Goal: Navigation & Orientation: Find specific page/section

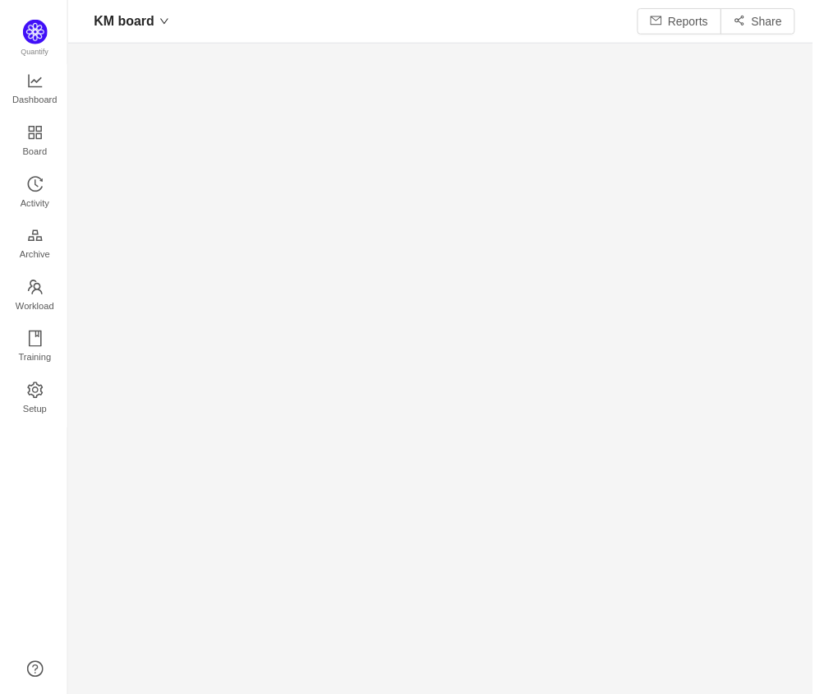
scroll to position [669, 713]
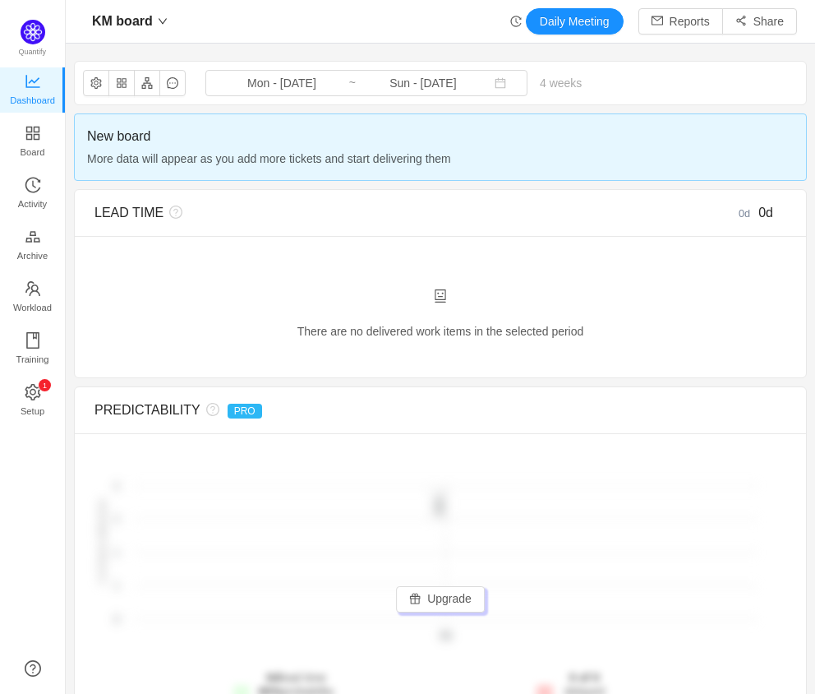
click at [336, 28] on div "KM board Daily Meeting Reports Share" at bounding box center [440, 21] width 713 height 26
click at [39, 136] on span "Board" at bounding box center [33, 152] width 25 height 33
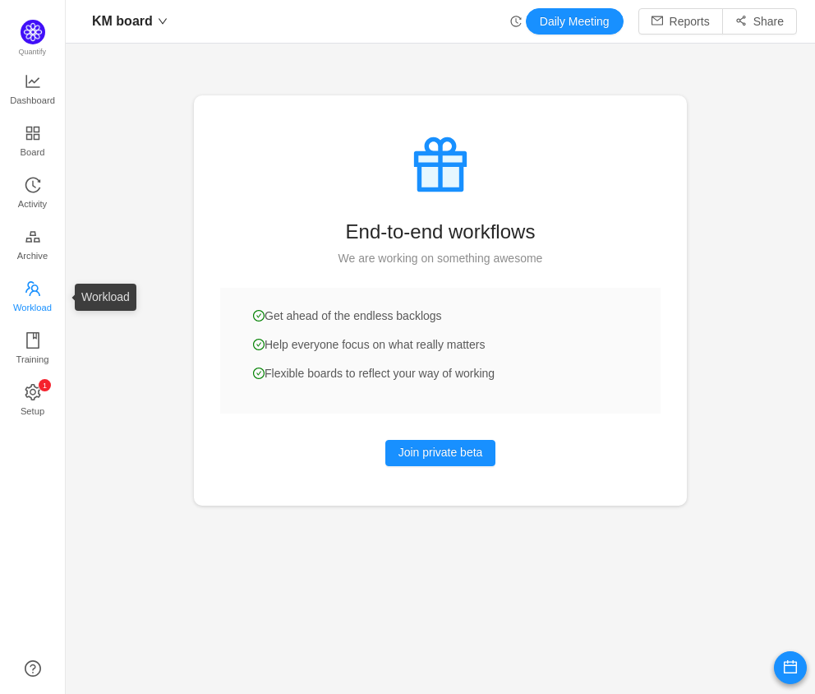
click at [39, 295] on span "Workload" at bounding box center [32, 307] width 39 height 33
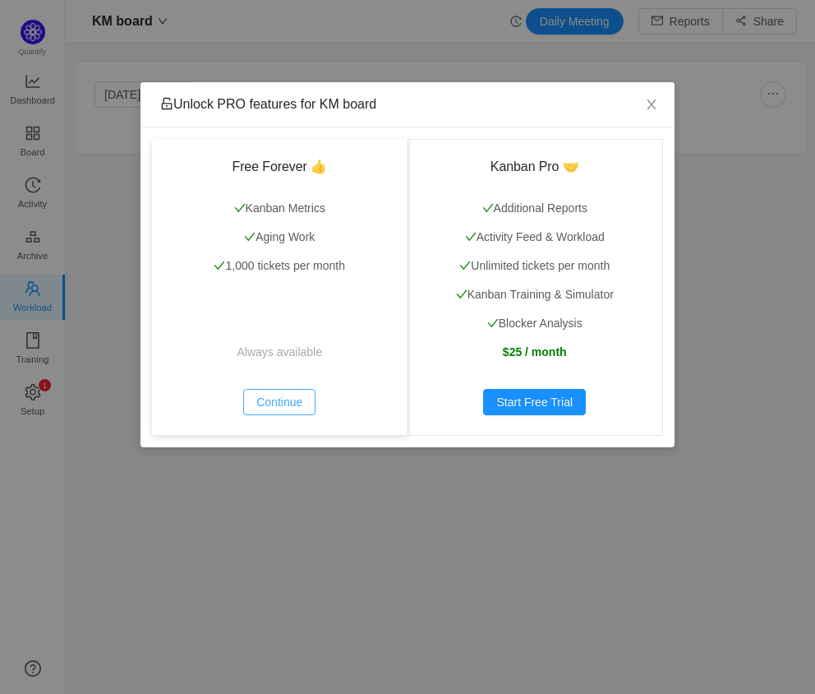
click at [293, 399] on button "Continue" at bounding box center [279, 402] width 72 height 26
click at [281, 401] on button "Continue" at bounding box center [279, 402] width 72 height 26
click at [642, 111] on span "Close" at bounding box center [652, 105] width 46 height 46
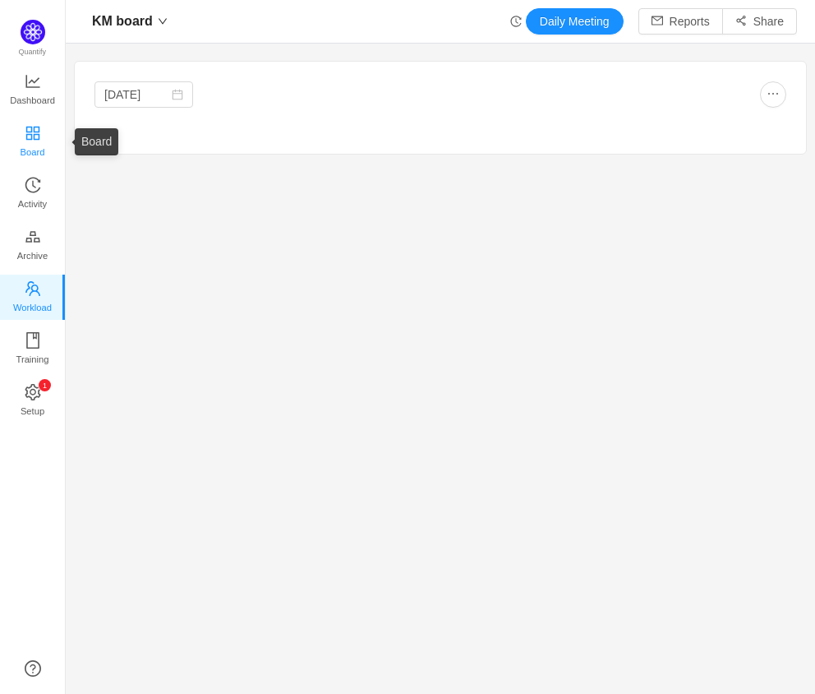
click at [32, 136] on span "Board" at bounding box center [33, 152] width 25 height 33
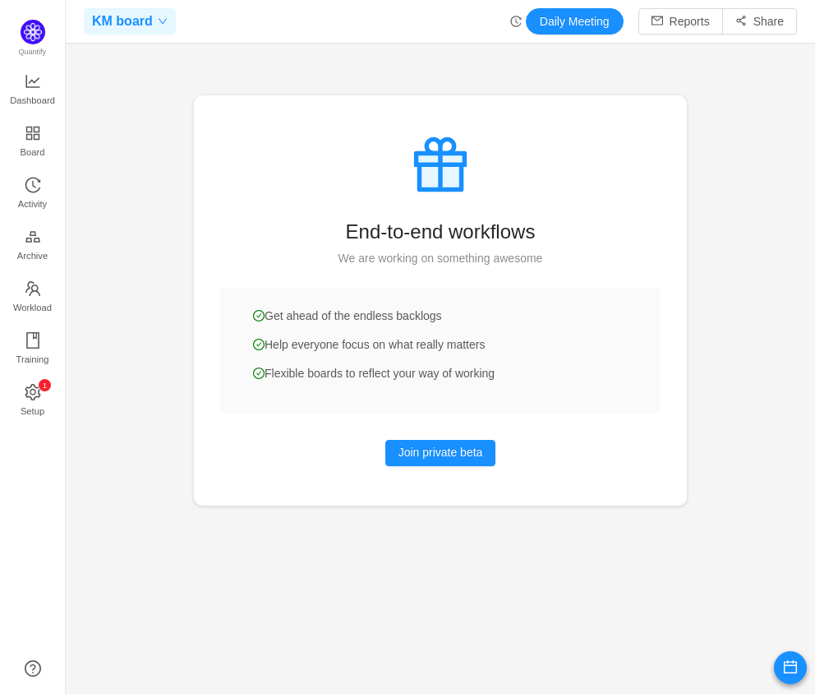
click at [148, 25] on span "KM board" at bounding box center [122, 21] width 61 height 26
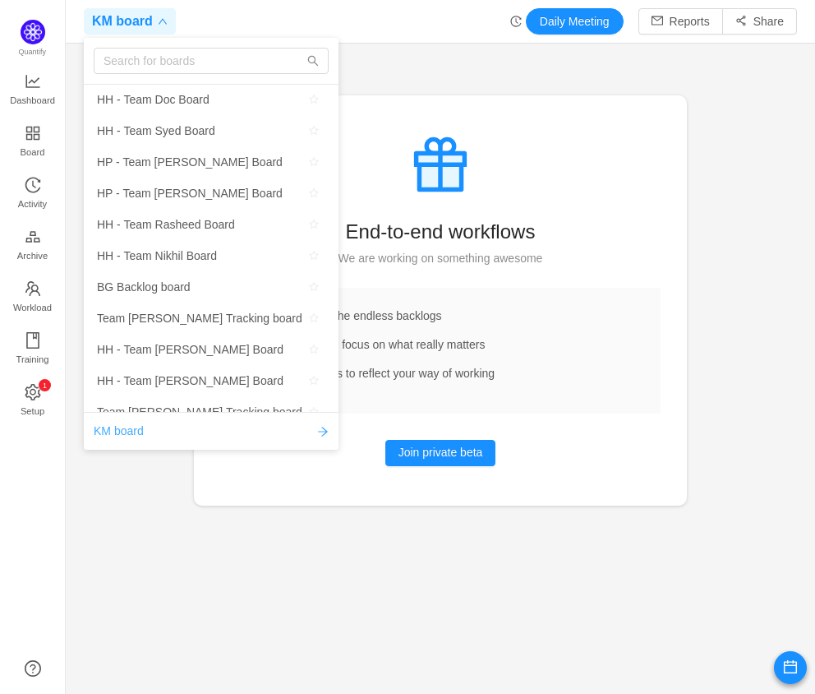
click at [122, 426] on span "KM board" at bounding box center [119, 431] width 50 height 17
